Goal: Task Accomplishment & Management: Complete application form

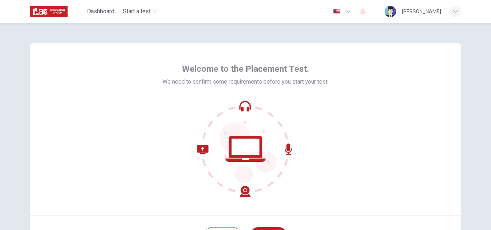
click at [248, 143] on icon at bounding box center [245, 149] width 97 height 97
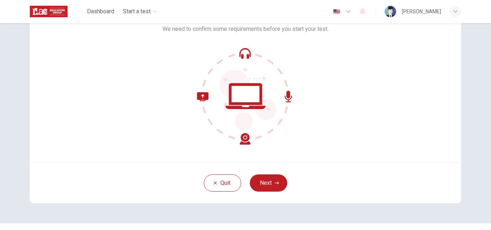
scroll to position [69, 0]
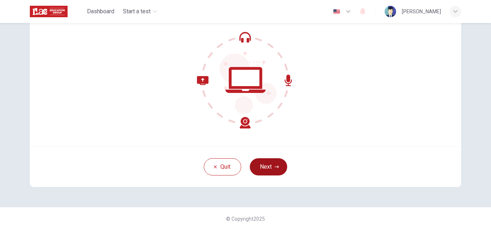
click at [272, 166] on button "Next" at bounding box center [268, 166] width 37 height 17
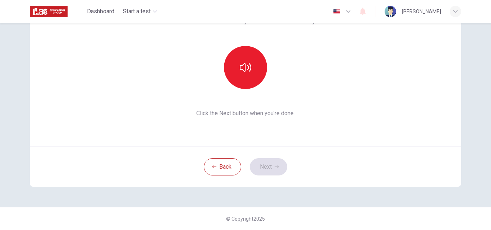
click at [262, 165] on div "Back Next" at bounding box center [245, 167] width 431 height 41
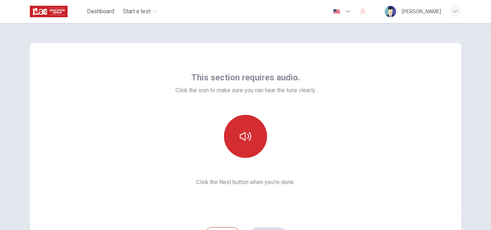
click at [249, 134] on button "button" at bounding box center [245, 136] width 43 height 43
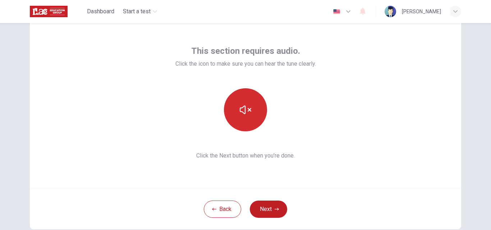
scroll to position [69, 0]
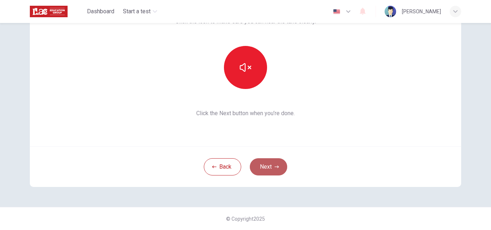
click at [263, 167] on button "Next" at bounding box center [268, 166] width 37 height 17
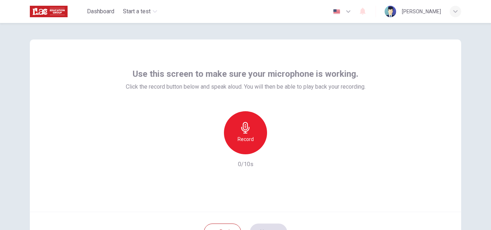
scroll to position [0, 0]
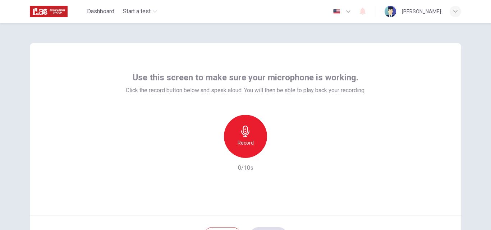
click at [252, 132] on div "Record" at bounding box center [245, 136] width 43 height 43
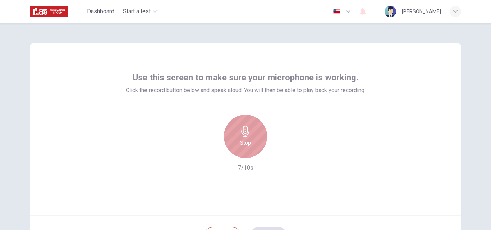
click at [252, 132] on div "Stop" at bounding box center [245, 136] width 43 height 43
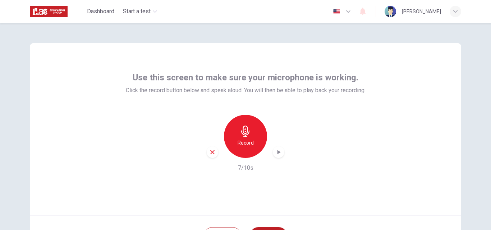
drag, startPoint x: 125, startPoint y: 89, endPoint x: 260, endPoint y: 69, distance: 136.6
click at [370, 67] on div "Use this screen to make sure your microphone is working. Click the record butto…" at bounding box center [245, 129] width 431 height 172
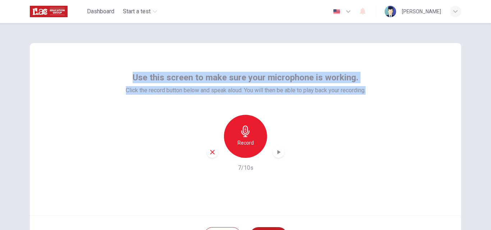
drag, startPoint x: 133, startPoint y: 75, endPoint x: 383, endPoint y: 99, distance: 251.1
click at [383, 99] on div "Use this screen to make sure your microphone is working. Click the record butto…" at bounding box center [245, 129] width 431 height 172
copy div "Use this screen to make sure your microphone is working. Click the record butto…"
click at [242, 137] on div "Record" at bounding box center [245, 136] width 43 height 43
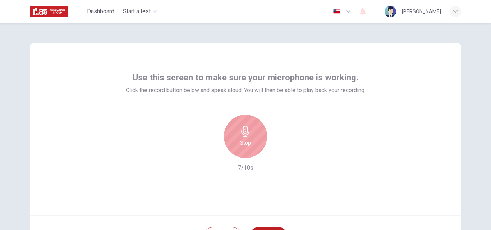
click at [312, 142] on div "Stop 7/10s" at bounding box center [246, 143] width 240 height 57
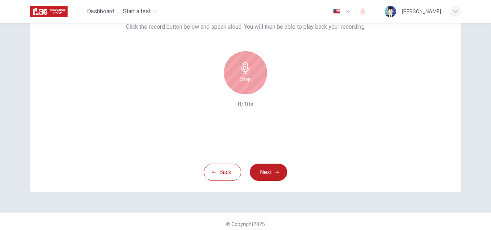
scroll to position [69, 0]
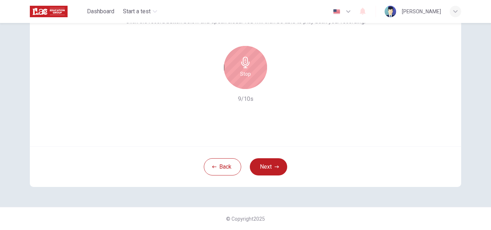
click at [241, 71] on h6 "Stop" at bounding box center [245, 74] width 11 height 9
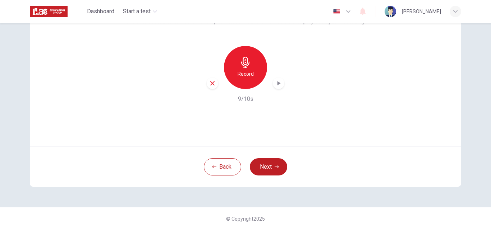
click at [275, 84] on icon "button" at bounding box center [278, 83] width 7 height 7
click at [213, 83] on icon "button" at bounding box center [212, 83] width 6 height 6
click at [237, 71] on h6 "Record" at bounding box center [245, 74] width 16 height 9
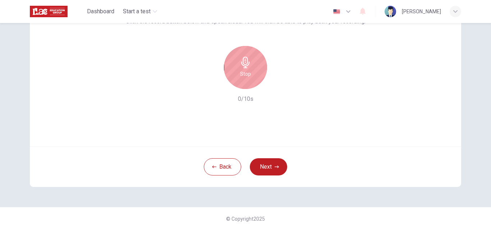
click at [251, 71] on div "Stop" at bounding box center [245, 67] width 43 height 43
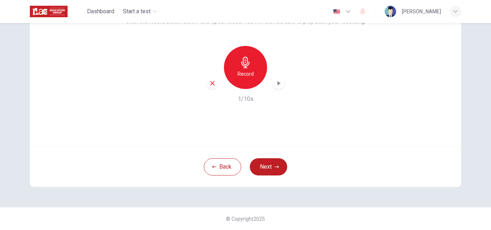
click at [246, 67] on icon "button" at bounding box center [245, 62] width 11 height 11
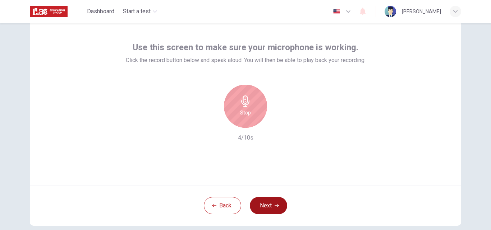
scroll to position [0, 0]
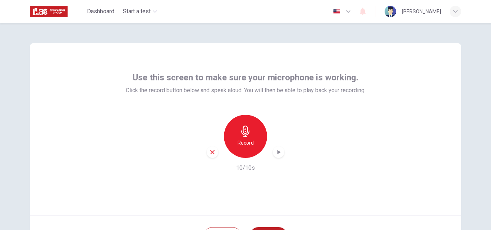
click at [277, 150] on icon "button" at bounding box center [278, 152] width 7 height 7
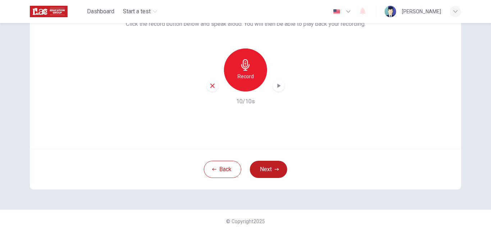
scroll to position [69, 0]
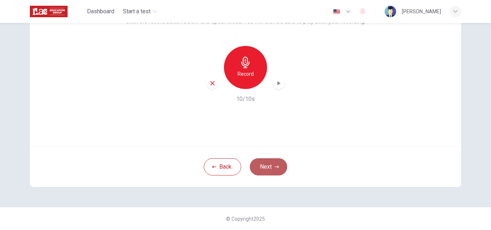
click at [270, 165] on button "Next" at bounding box center [268, 166] width 37 height 17
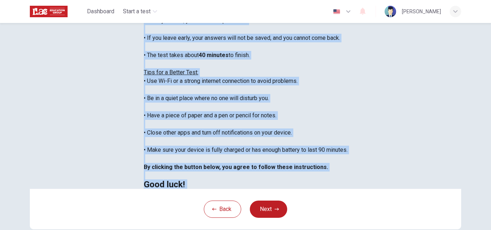
scroll to position [169, 0]
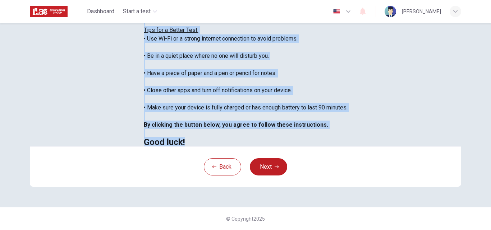
drag, startPoint x: 117, startPoint y: 113, endPoint x: 215, endPoint y: 122, distance: 98.1
click at [215, 122] on div "You are about to start a Placement Test . Before You Start the Test: • Once you…" at bounding box center [246, 47] width 204 height 198
copy div "You are about to start a Placement Test . Before You Start the Test: • Once you…"
click at [265, 161] on button "Next" at bounding box center [268, 166] width 37 height 17
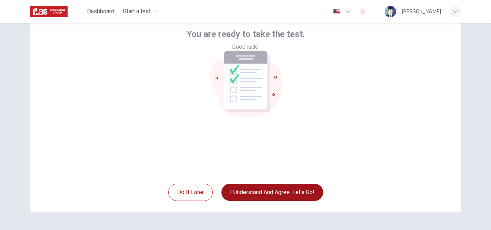
scroll to position [69, 0]
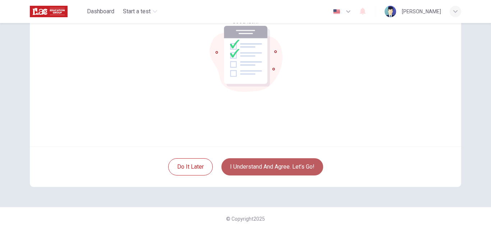
click at [295, 170] on button "I understand and agree. Let’s go!" at bounding box center [272, 166] width 102 height 17
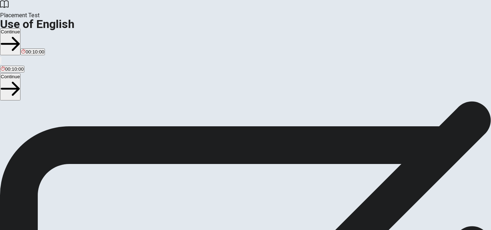
scroll to position [36, 0]
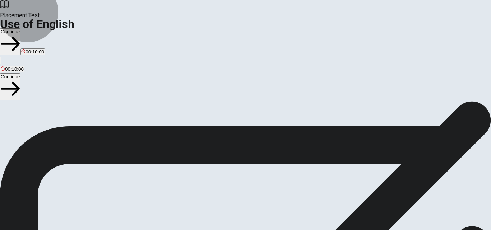
click at [20, 28] on button "Continue" at bounding box center [10, 41] width 20 height 27
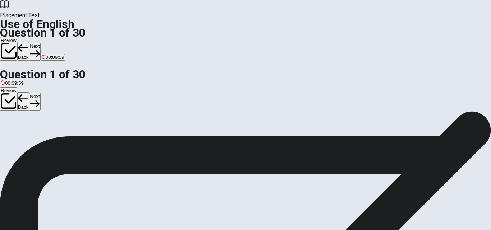
click at [70, 85] on span "We ____ our friends [DATE]." at bounding box center [35, 88] width 70 height 7
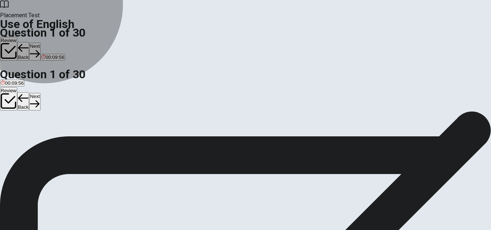
click at [26, 135] on span "will meeting" at bounding box center [13, 137] width 25 height 5
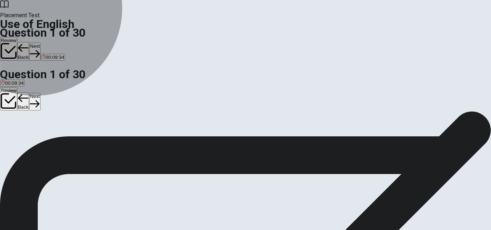
click at [68, 140] on span "will meet" at bounding box center [59, 137] width 19 height 5
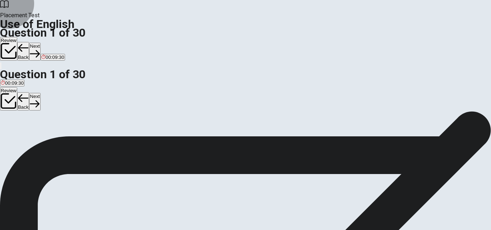
click at [40, 43] on button "Next" at bounding box center [34, 52] width 11 height 18
click at [40, 137] on span "has lived" at bounding box center [30, 137] width 19 height 5
click at [40, 43] on button "Next" at bounding box center [34, 52] width 11 height 18
click at [60, 140] on span "has lived" at bounding box center [50, 137] width 19 height 5
click at [40, 43] on button "Next" at bounding box center [34, 52] width 11 height 18
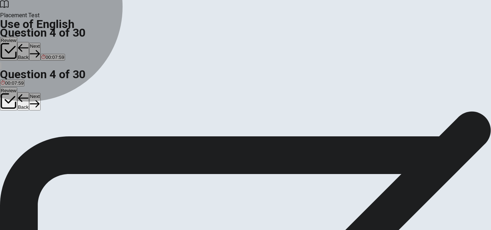
click at [24, 140] on span "were" at bounding box center [19, 137] width 10 height 5
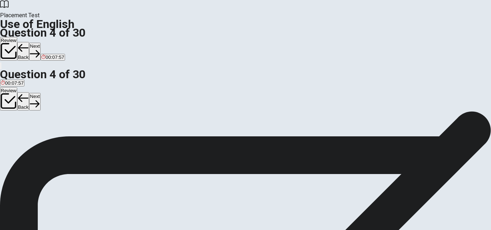
click at [40, 43] on button "Next" at bounding box center [34, 52] width 11 height 18
click at [22, 137] on span "work" at bounding box center [17, 137] width 10 height 5
click at [40, 43] on button "Next" at bounding box center [34, 52] width 11 height 18
click at [45, 140] on span "empty" at bounding box center [38, 137] width 13 height 5
click at [28, 43] on button "Next" at bounding box center [22, 52] width 11 height 18
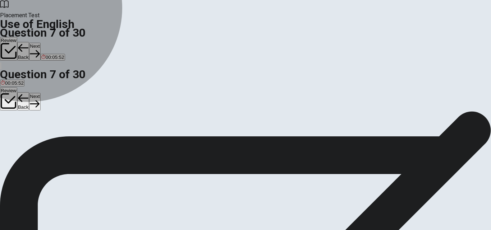
click at [43, 140] on span "drives" at bounding box center [36, 137] width 13 height 5
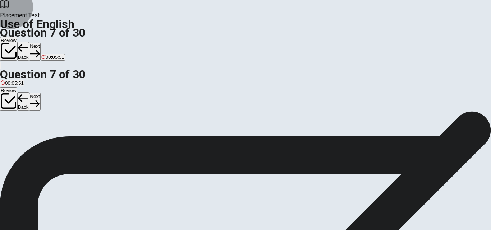
click at [40, 43] on button "Next" at bounding box center [34, 52] width 11 height 18
click at [40, 140] on span "happily" at bounding box center [32, 137] width 15 height 5
click at [365, 37] on div "Review Back Next 00:05:34" at bounding box center [245, 53] width 491 height 33
click at [40, 43] on button "Next" at bounding box center [34, 52] width 11 height 18
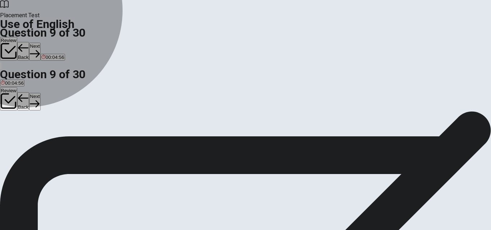
click at [24, 140] on span "wash" at bounding box center [18, 137] width 11 height 5
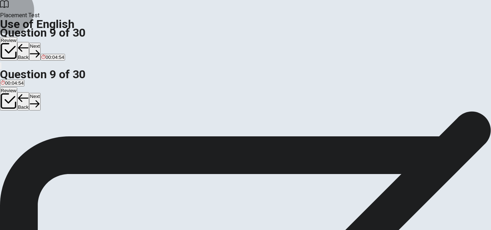
click at [40, 43] on button "Next" at bounding box center [34, 52] width 11 height 18
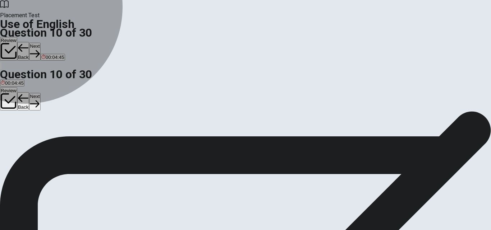
click at [42, 140] on span "went" at bounding box center [37, 137] width 10 height 5
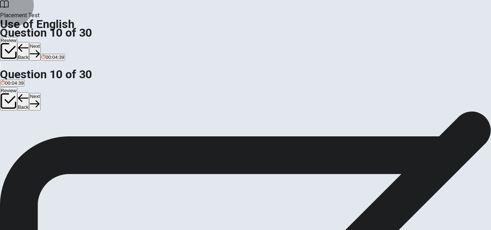
click at [40, 43] on button "Next" at bounding box center [34, 52] width 11 height 18
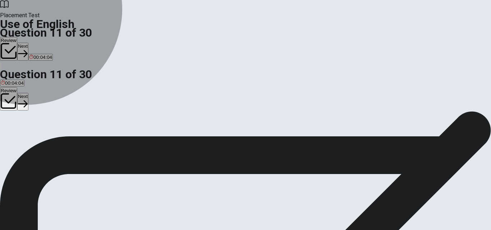
click at [30, 141] on button "D Did" at bounding box center [26, 135] width 9 height 12
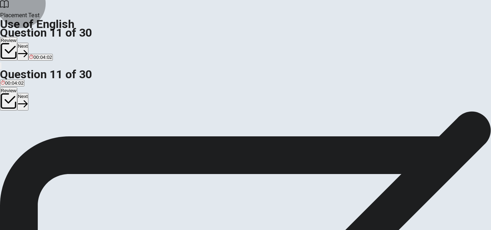
click at [28, 43] on button "Next" at bounding box center [22, 52] width 11 height 18
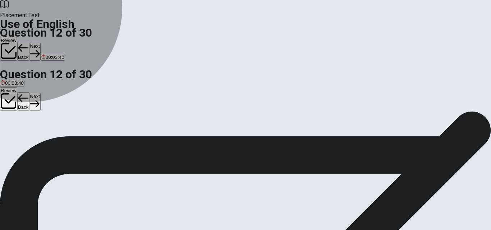
click at [64, 140] on span "read" at bounding box center [59, 137] width 10 height 5
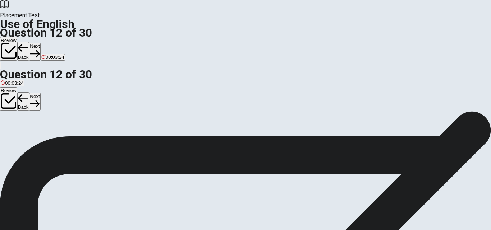
click at [40, 43] on button "Next" at bounding box center [34, 52] width 11 height 18
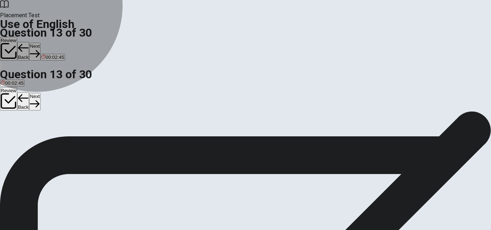
click at [45, 137] on span "was been" at bounding box center [34, 137] width 20 height 5
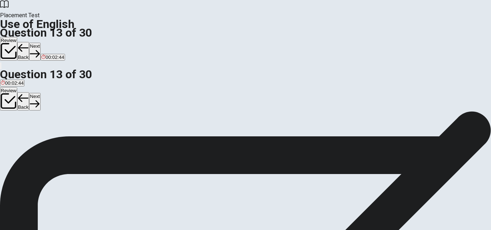
click at [40, 43] on button "Next" at bounding box center [34, 52] width 11 height 18
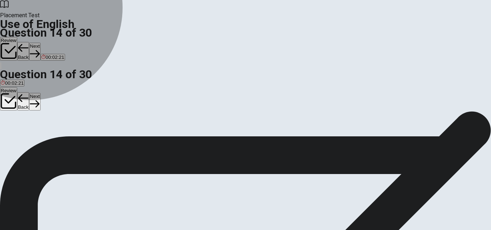
click at [12, 129] on button "A were" at bounding box center [6, 135] width 12 height 12
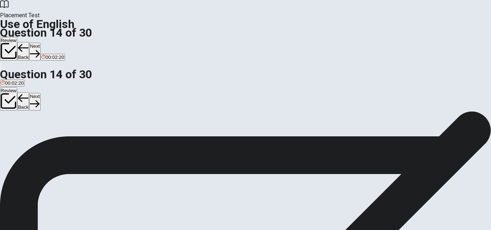
click at [40, 43] on button "Next" at bounding box center [34, 52] width 11 height 18
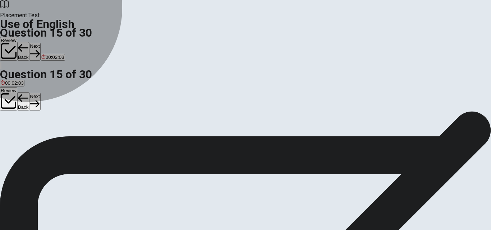
click at [46, 140] on span "street" at bounding box center [40, 137] width 12 height 5
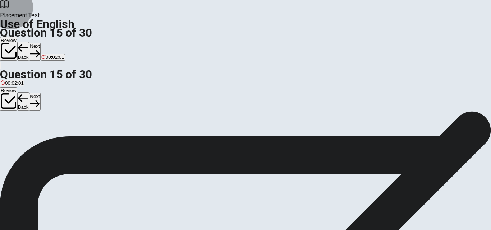
click at [40, 43] on button "Next" at bounding box center [34, 52] width 11 height 18
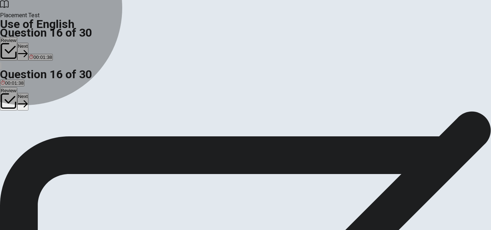
click at [60, 140] on span "artist" at bounding box center [55, 137] width 10 height 5
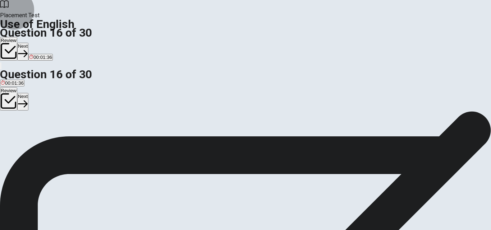
click at [28, 43] on button "Next" at bounding box center [22, 52] width 11 height 18
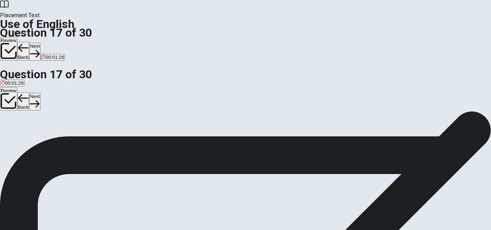
click at [55, 140] on span "wore" at bounding box center [50, 137] width 10 height 5
click at [40, 43] on button "Next" at bounding box center [34, 52] width 11 height 18
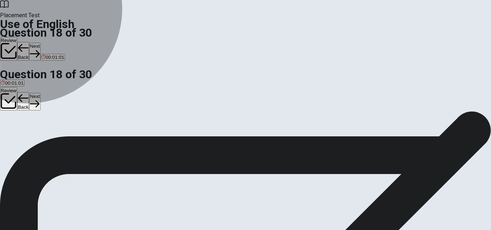
click at [31, 140] on span "student" at bounding box center [23, 137] width 16 height 5
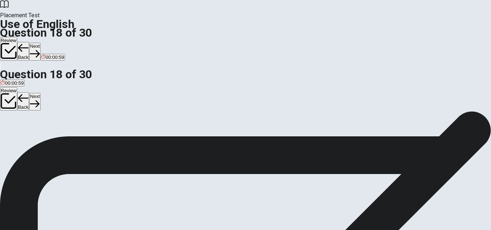
click at [40, 43] on button "Next" at bounding box center [34, 52] width 11 height 18
click at [12, 129] on button "A quiet" at bounding box center [6, 135] width 12 height 12
click at [33, 140] on span "wide" at bounding box center [28, 137] width 10 height 5
click at [40, 43] on button "Next" at bounding box center [34, 52] width 11 height 18
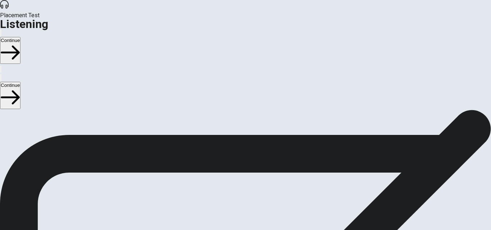
drag, startPoint x: 48, startPoint y: 89, endPoint x: 139, endPoint y: 198, distance: 142.2
click at [134, 216] on div "Listening Instructions There are 3 audio clips in this section. Each clip has 5…" at bounding box center [245, 166] width 491 height 112
drag, startPoint x: 136, startPoint y: 195, endPoint x: 45, endPoint y: 82, distance: 145.5
click at [52, 110] on div "Listening Instructions There are 3 audio clips in this section. Each clip has 5…" at bounding box center [245, 166] width 491 height 112
drag, startPoint x: 50, startPoint y: 89, endPoint x: 134, endPoint y: 172, distance: 118.1
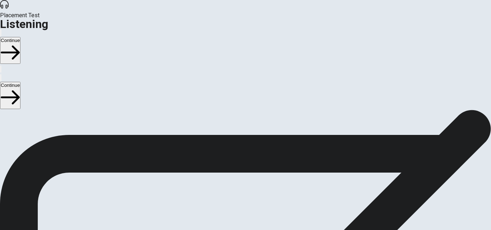
click at [131, 169] on span "There are 3 audio clips in this section. Each clip has 5 questions. Before each…" at bounding box center [173, 166] width 347 height 110
click at [137, 175] on span "There are 3 audio clips in this section. Each clip has 5 questions. Before each…" at bounding box center [173, 166] width 347 height 110
drag, startPoint x: 136, startPoint y: 192, endPoint x: 47, endPoint y: 64, distance: 156.4
click at [47, 110] on div "Listening Instructions There are 3 audio clips in this section. Each clip has 5…" at bounding box center [245, 166] width 491 height 112
drag, startPoint x: 48, startPoint y: 61, endPoint x: 118, endPoint y: 144, distance: 108.4
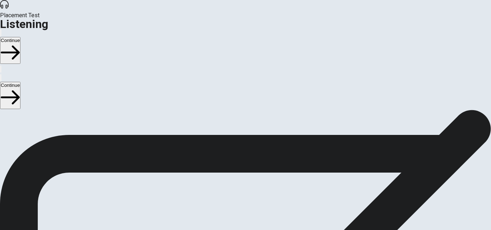
click at [118, 144] on div "Listening Instructions There are 3 audio clips in this section. Each clip has 5…" at bounding box center [245, 166] width 491 height 112
click at [66, 110] on div "Listening Instructions There are 3 audio clips in this section. Each clip has 5…" at bounding box center [245, 166] width 491 height 112
click at [20, 37] on button "Continue" at bounding box center [10, 50] width 20 height 27
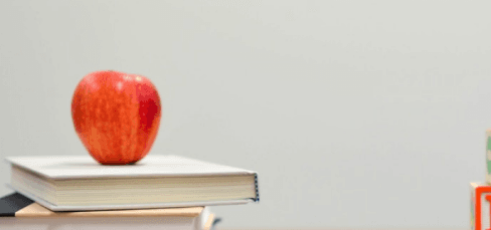
drag, startPoint x: 36, startPoint y: 103, endPoint x: 29, endPoint y: 104, distance: 6.5
drag, startPoint x: 54, startPoint y: 103, endPoint x: 47, endPoint y: 106, distance: 7.6
drag, startPoint x: 56, startPoint y: 102, endPoint x: 38, endPoint y: 105, distance: 17.7
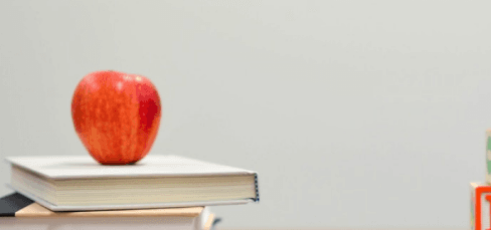
click at [51, 142] on span "Overnight and weekend" at bounding box center [26, 144] width 51 height 5
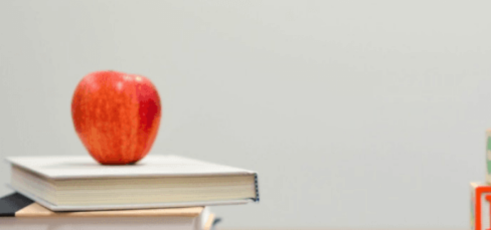
click at [22, 172] on span "Overnight" at bounding box center [11, 174] width 21 height 5
drag, startPoint x: 106, startPoint y: 102, endPoint x: 48, endPoint y: 96, distance: 57.8
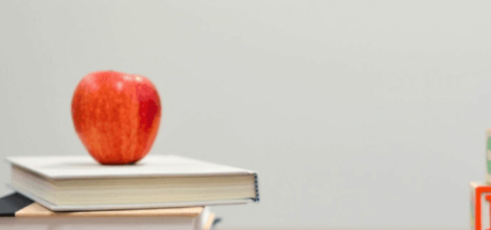
click at [181, 202] on span "[US_STATE]" at bounding box center [167, 204] width 27 height 5
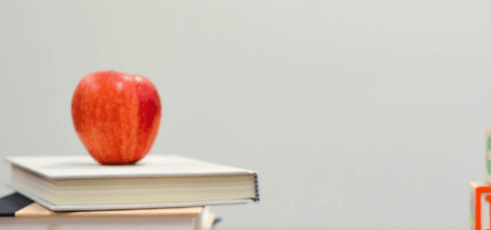
click at [86, 168] on span "At a post office" at bounding box center [71, 170] width 32 height 5
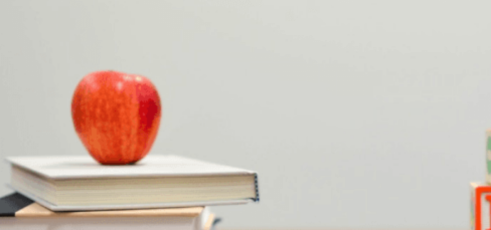
scroll to position [275, 0]
click at [20, 37] on button "Continue" at bounding box center [10, 50] width 20 height 27
drag, startPoint x: 173, startPoint y: 56, endPoint x: 233, endPoint y: 114, distance: 83.3
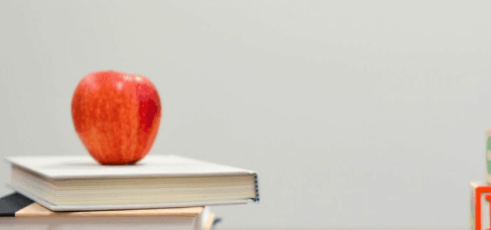
scroll to position [0, 0]
drag, startPoint x: 259, startPoint y: 106, endPoint x: 407, endPoint y: 177, distance: 164.7
click at [407, 149] on div "A Overnight and weekend B Standard and express C Next day and two-day D Interna…" at bounding box center [245, 142] width 491 height 13
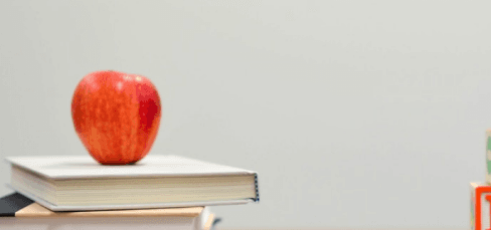
drag, startPoint x: 99, startPoint y: 64, endPoint x: 138, endPoint y: 65, distance: 38.8
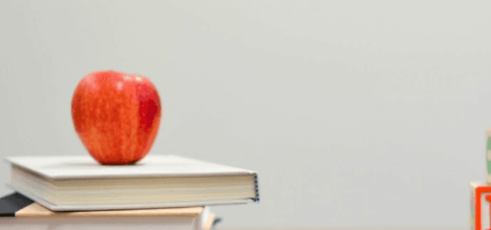
drag, startPoint x: 154, startPoint y: 102, endPoint x: 76, endPoint y: 103, distance: 78.7
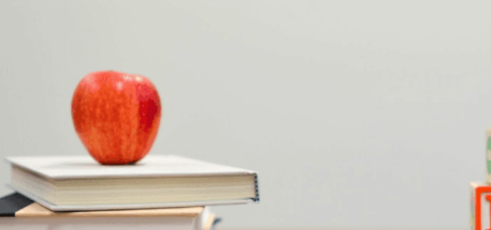
scroll to position [503, 0]
click at [20, 37] on button "Continue" at bounding box center [10, 50] width 20 height 27
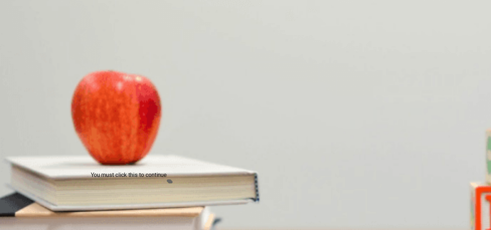
scroll to position [0, 0]
drag, startPoint x: 195, startPoint y: 133, endPoint x: 191, endPoint y: 136, distance: 5.3
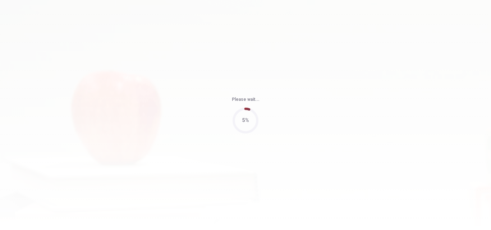
type input "0"
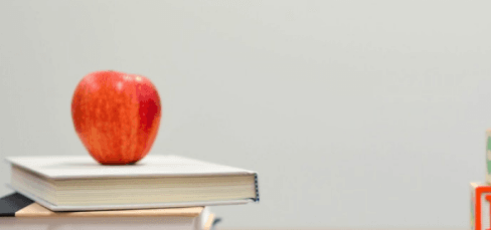
scroll to position [72, 0]
click at [9, 36] on icon "button" at bounding box center [5, 39] width 9 height 6
click at [24, 136] on div "A" at bounding box center [12, 138] width 23 height 5
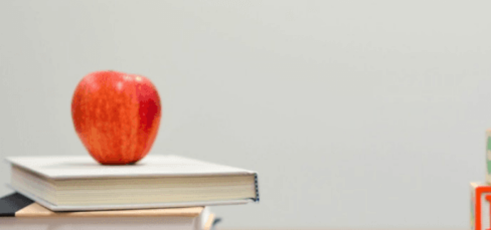
click at [49, 142] on span "30 minutes" at bounding box center [37, 144] width 23 height 5
click at [41, 168] on span "At a dentist’s office" at bounding box center [21, 170] width 40 height 5
click at [1, 29] on button "button" at bounding box center [0, 32] width 1 height 7
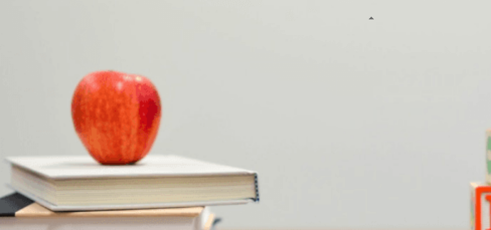
click at [1, 29] on button "button" at bounding box center [0, 32] width 1 height 7
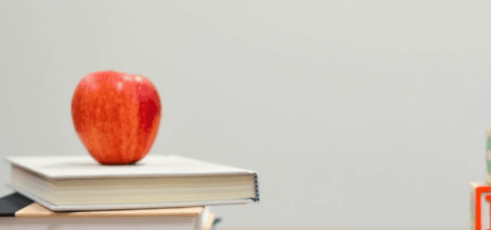
click at [21, 196] on button "A [PERSON_NAME]" at bounding box center [10, 202] width 21 height 12
click at [95, 172] on span "Reschedule the appointment" at bounding box center [64, 174] width 61 height 5
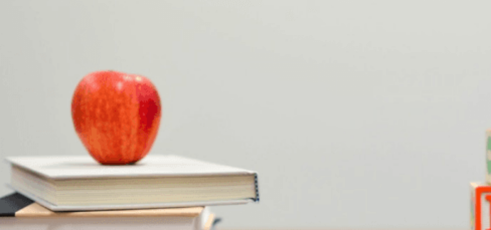
scroll to position [287, 0]
type input "0"
click at [100, 147] on span "Warm clothes" at bounding box center [85, 144] width 29 height 5
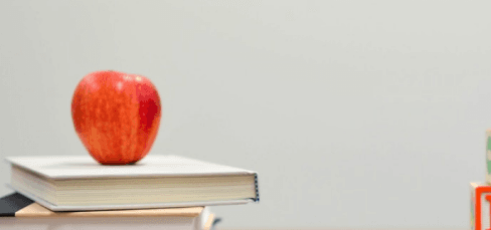
scroll to position [180, 0]
click at [57, 172] on span "On a weekend" at bounding box center [42, 174] width 31 height 5
click at [127, 196] on button "D It’s cheaper" at bounding box center [114, 202] width 26 height 12
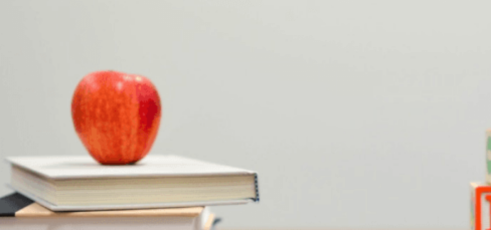
drag, startPoint x: 115, startPoint y: 103, endPoint x: 162, endPoint y: 114, distance: 48.4
click at [32, 191] on span "The mountains" at bounding box center [17, 193] width 32 height 5
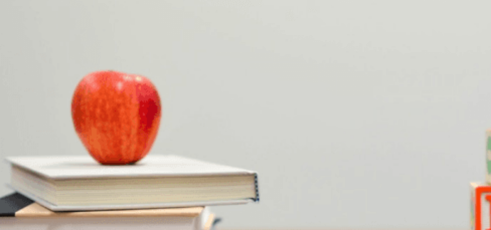
click at [21, 161] on span "Uncertain" at bounding box center [11, 163] width 20 height 5
type input "0"
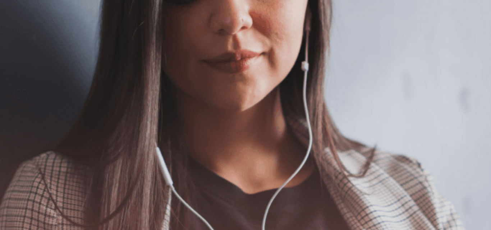
scroll to position [72, 0]
drag, startPoint x: 141, startPoint y: 150, endPoint x: 49, endPoint y: 77, distance: 117.6
click at [46, 77] on div "The Speaking Section will begin soon. Use a headset if available (recommended f…" at bounding box center [245, 77] width 491 height 78
click at [20, 37] on button "Continue" at bounding box center [10, 50] width 20 height 27
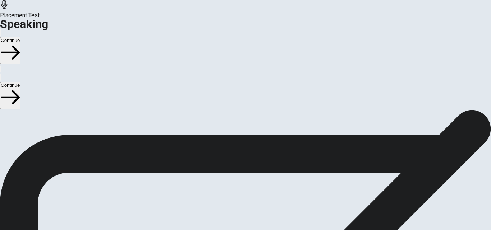
scroll to position [14, 0]
click at [256, 215] on div at bounding box center [246, 227] width 22 height 24
click at [260, 131] on button "Record Again" at bounding box center [245, 148] width 30 height 35
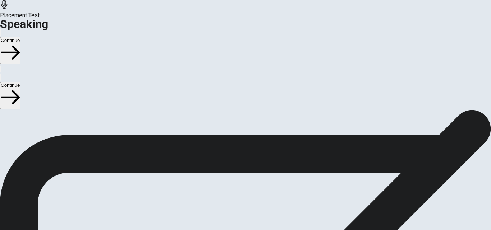
scroll to position [0, 0]
click at [244, 187] on icon "Play Audio" at bounding box center [240, 191] width 7 height 9
click at [245, 187] on icon "Pause Audio" at bounding box center [241, 191] width 8 height 9
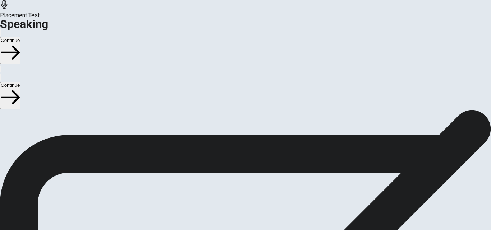
click at [20, 37] on button "Continue" at bounding box center [10, 50] width 20 height 27
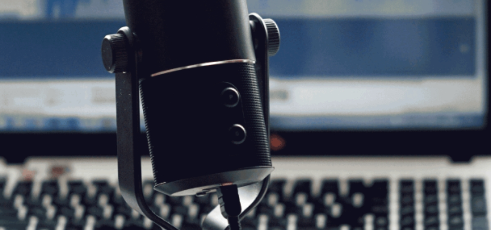
drag, startPoint x: 0, startPoint y: 203, endPoint x: 1, endPoint y: 16, distance: 186.8
click at [20, 37] on button "Continue" at bounding box center [10, 50] width 20 height 27
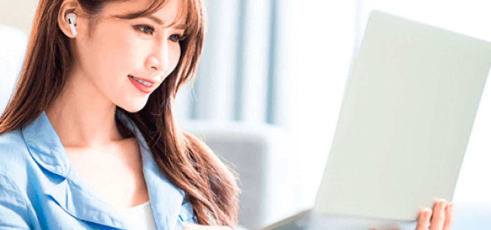
scroll to position [49, 0]
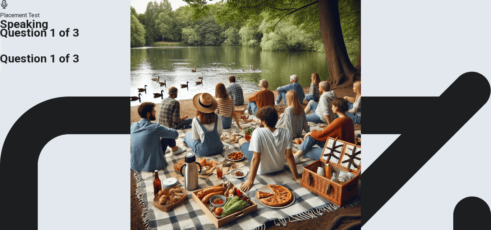
click at [363, 48] on div at bounding box center [245, 48] width 491 height 0
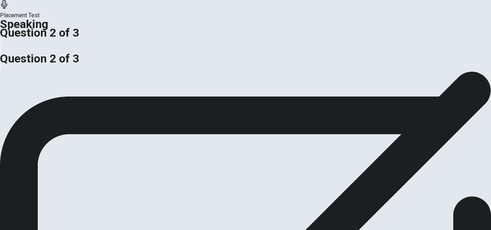
scroll to position [36, 0]
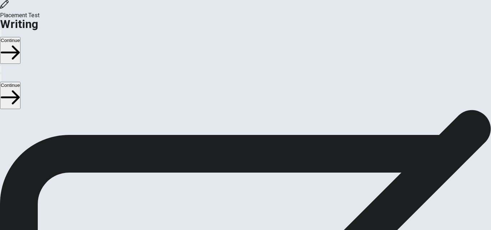
scroll to position [0, 0]
drag, startPoint x: 44, startPoint y: 61, endPoint x: 116, endPoint y: 114, distance: 89.1
click at [116, 114] on div "Writing Section Directions Write about your opinion on a topic. Important thing…" at bounding box center [245, 183] width 491 height 147
click at [80, 111] on span "Write about your opinion on a topic. Important things to remember: Try to write…" at bounding box center [76, 179] width 153 height 136
click at [100, 120] on span "Write about your opinion on a topic. Important things to remember: Try to write…" at bounding box center [76, 179] width 153 height 136
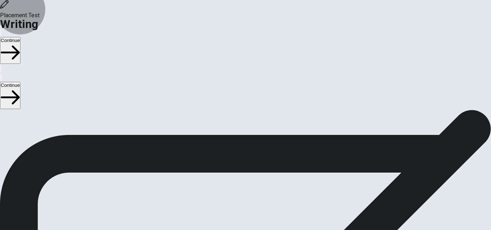
click at [20, 37] on button "Continue" at bounding box center [10, 50] width 20 height 27
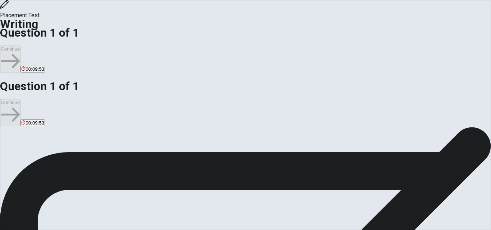
scroll to position [72, 0]
click at [84, 112] on div "Write about your opinion on a topic. Important things to remember: Try to write…" at bounding box center [245, 115] width 491 height 155
click at [309, 185] on span "Give reasons and details in your response." at bounding box center [362, 188] width 107 height 7
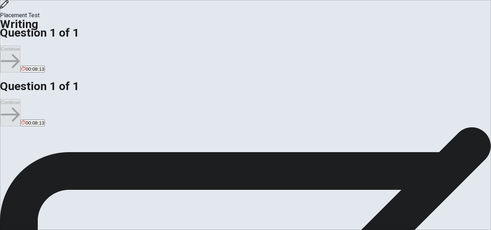
click at [125, 111] on div "Write about your opinion on a topic. Important things to remember: Try to write…" at bounding box center [245, 115] width 491 height 155
drag, startPoint x: 321, startPoint y: 82, endPoint x: 270, endPoint y: 79, distance: 50.7
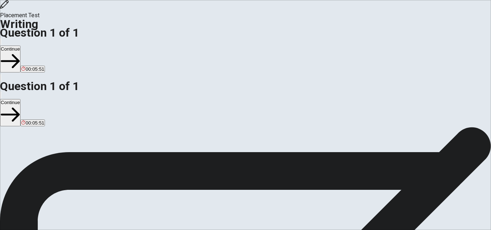
drag, startPoint x: 427, startPoint y: 80, endPoint x: 271, endPoint y: 8, distance: 172.0
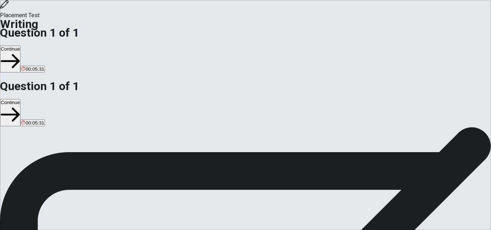
scroll to position [107, 0]
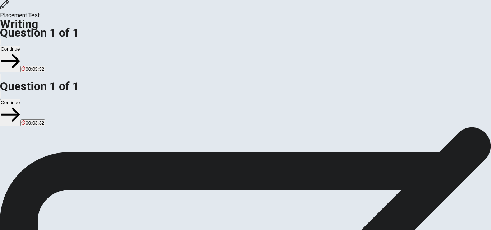
drag, startPoint x: 323, startPoint y: 82, endPoint x: 294, endPoint y: 83, distance: 29.5
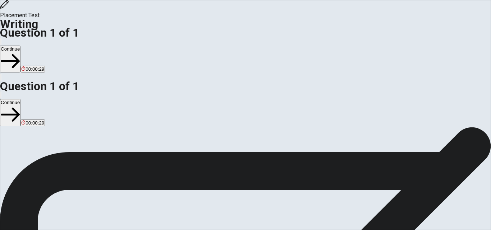
type textarea "My perfect vocation for me is the people development, because is my workspace. …"
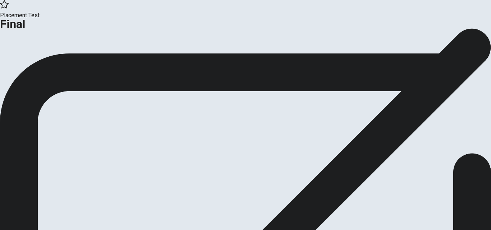
click at [29, 64] on button "Continue" at bounding box center [14, 59] width 29 height 10
